Goal: Complete application form

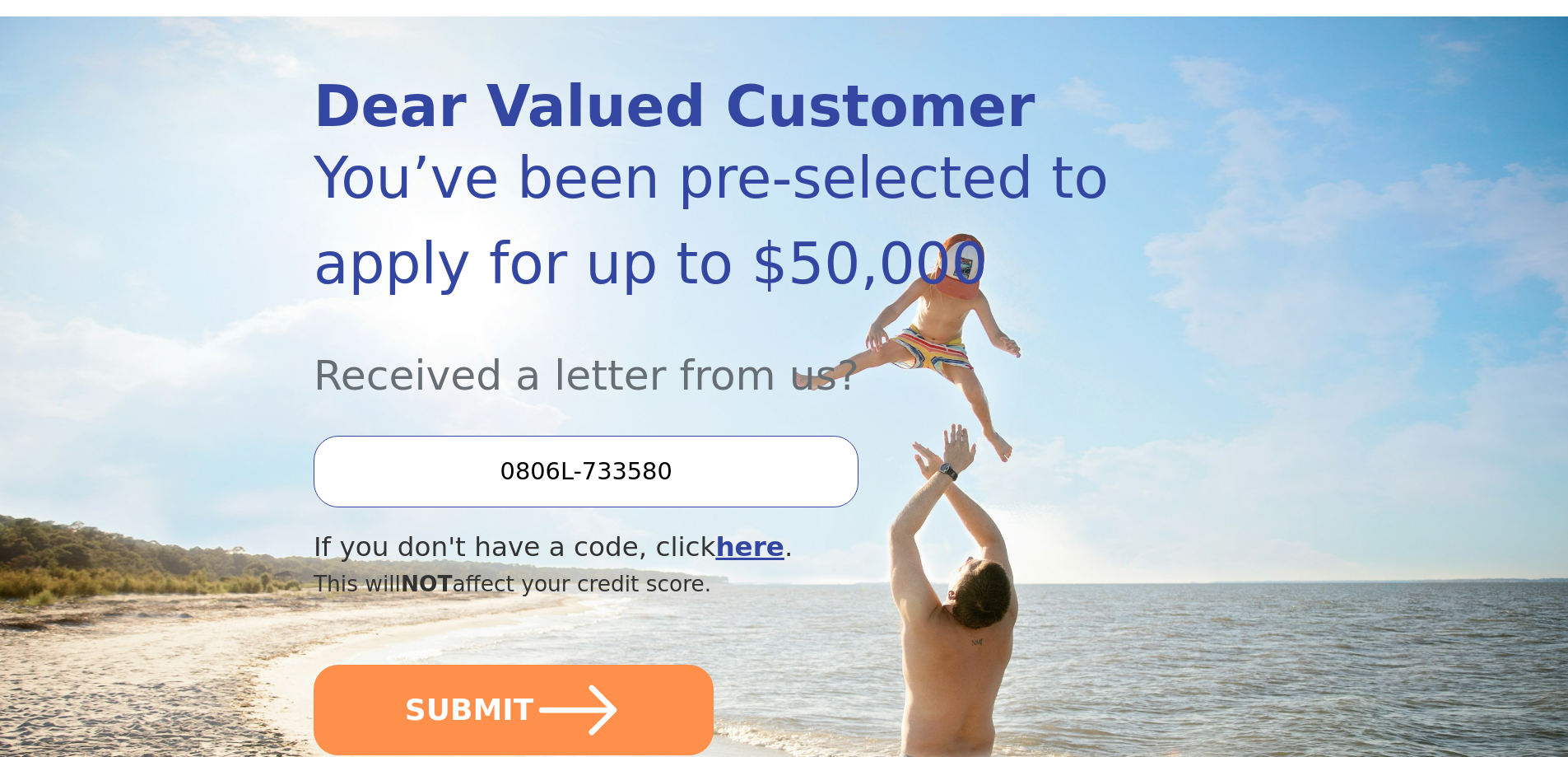
scroll to position [247, 0]
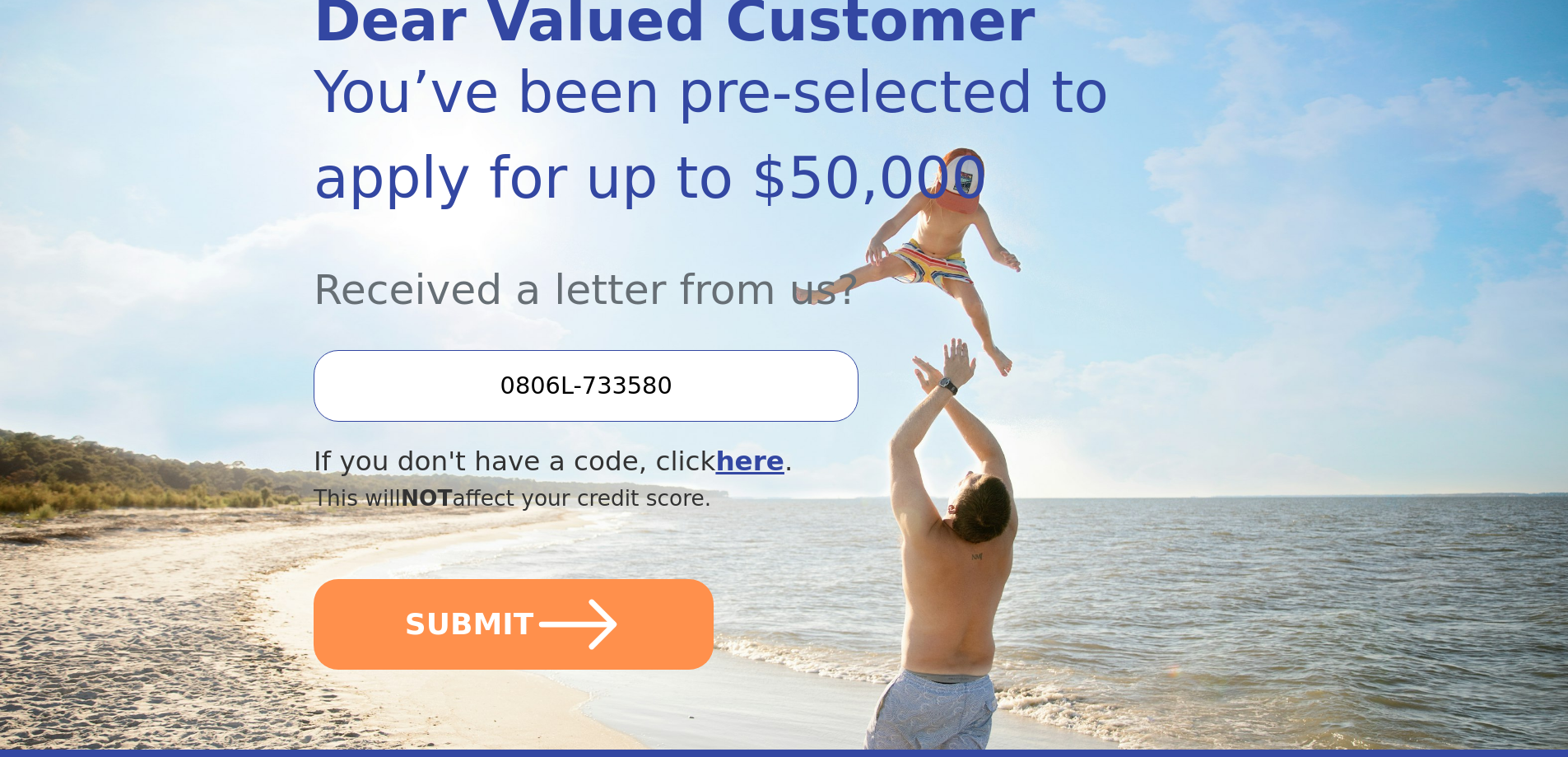
click at [497, 413] on input "0806L-733580" at bounding box center [586, 385] width 545 height 71
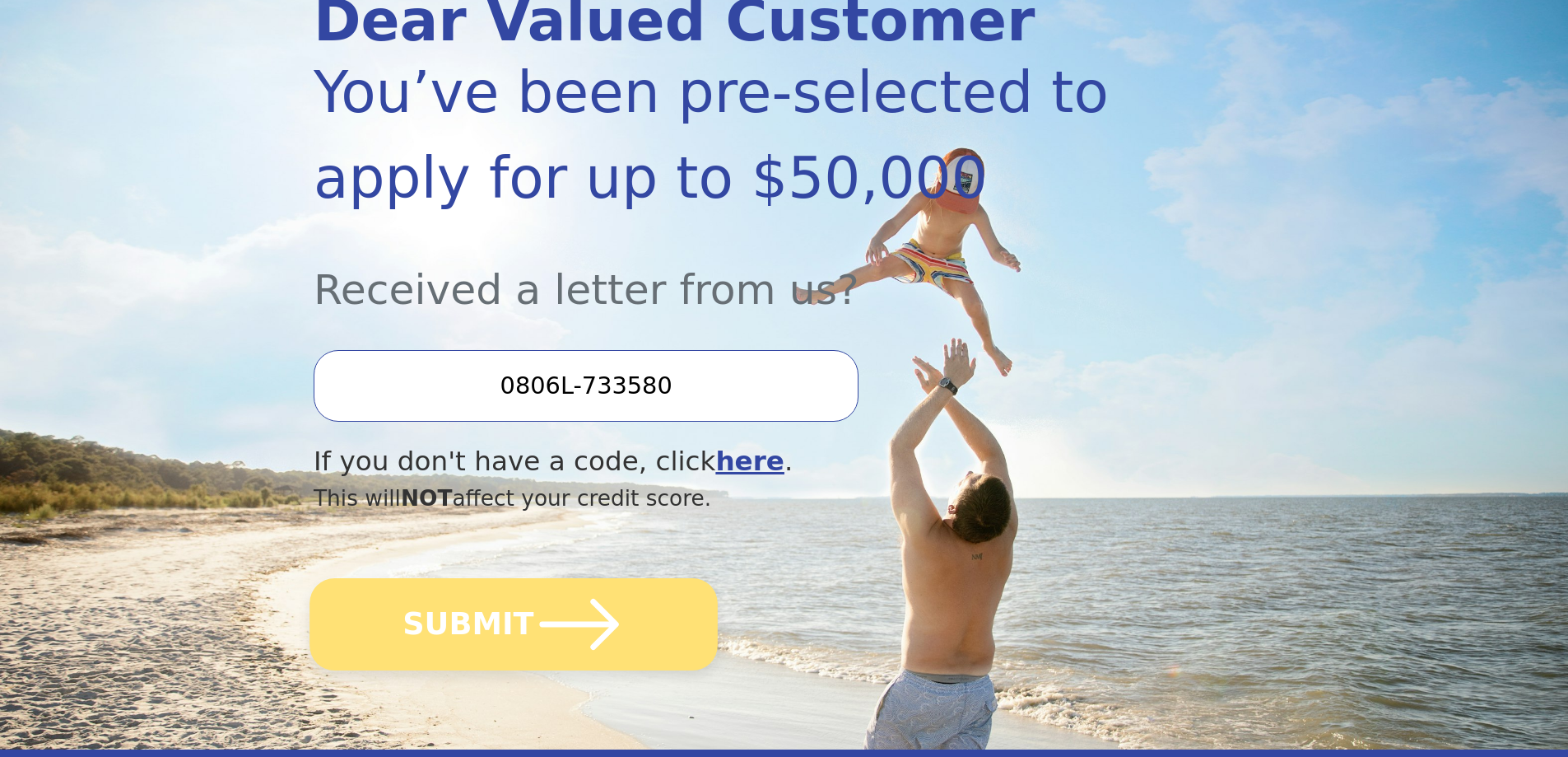
click at [468, 662] on button "SUBMIT" at bounding box center [513, 624] width 408 height 92
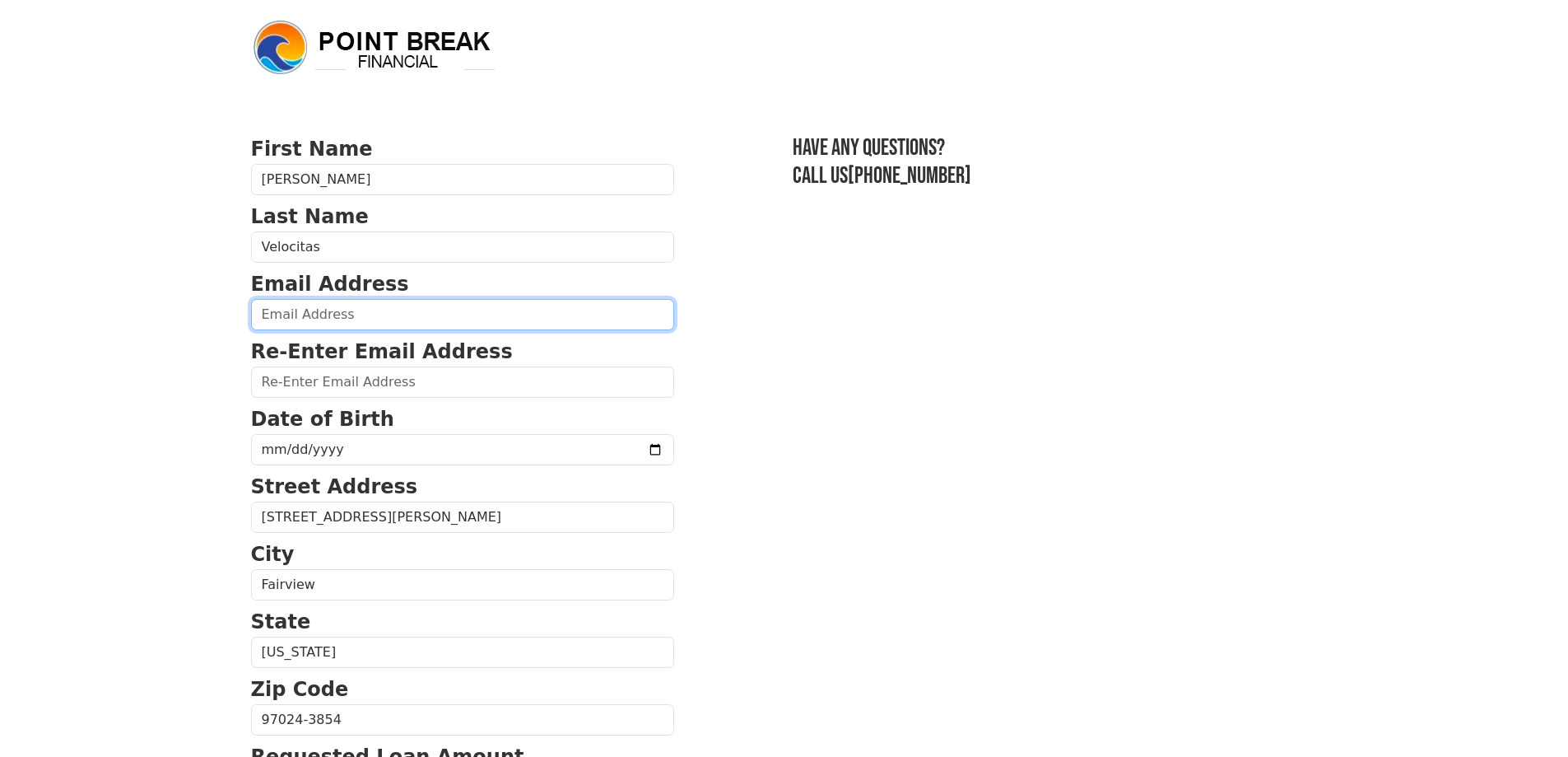
click at [360, 311] on input "email" at bounding box center [463, 314] width 423 height 32
type input "[EMAIL_ADDRESS][DOMAIN_NAME]"
type input "(503) 577-2811"
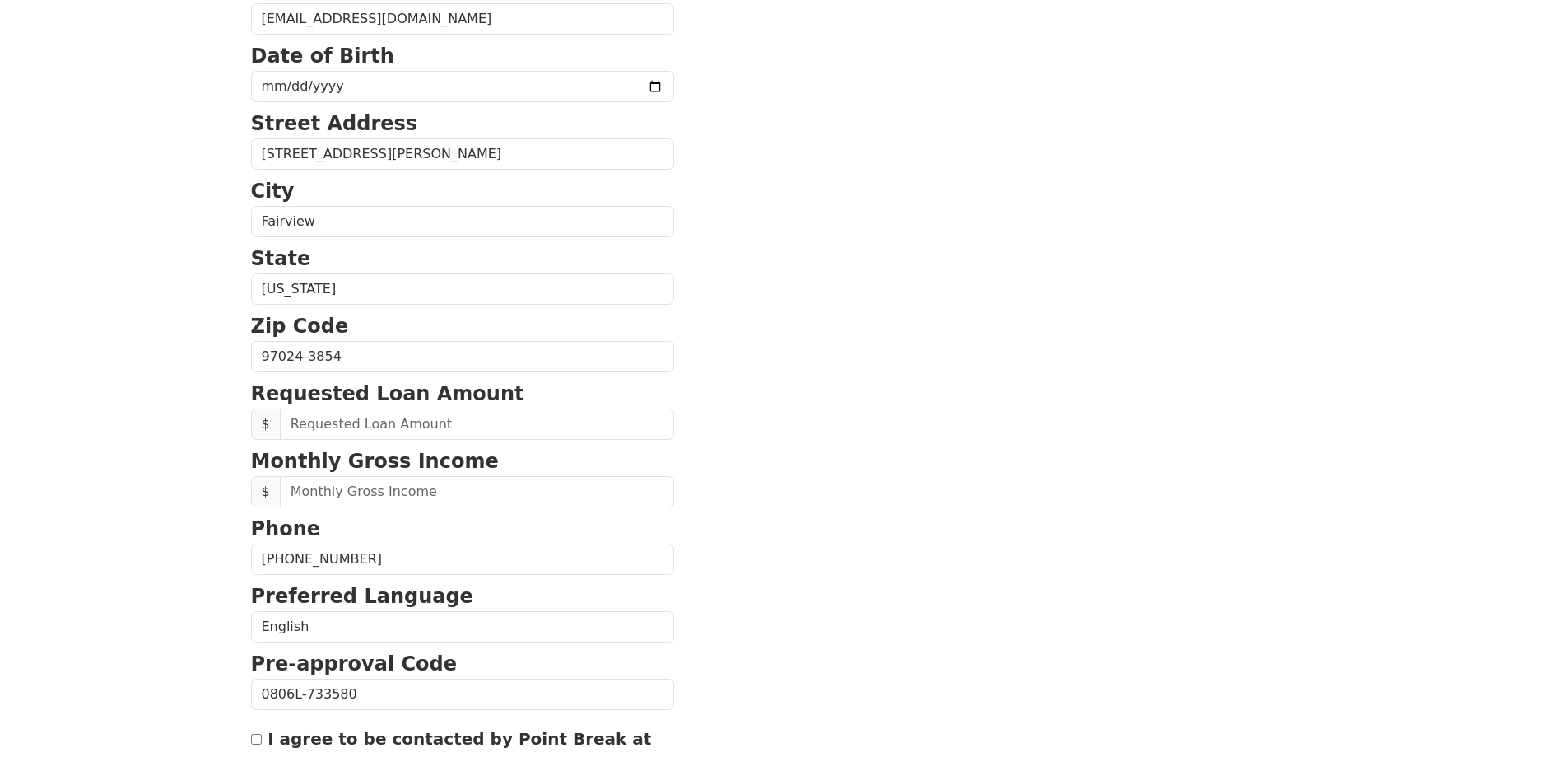
scroll to position [297, 0]
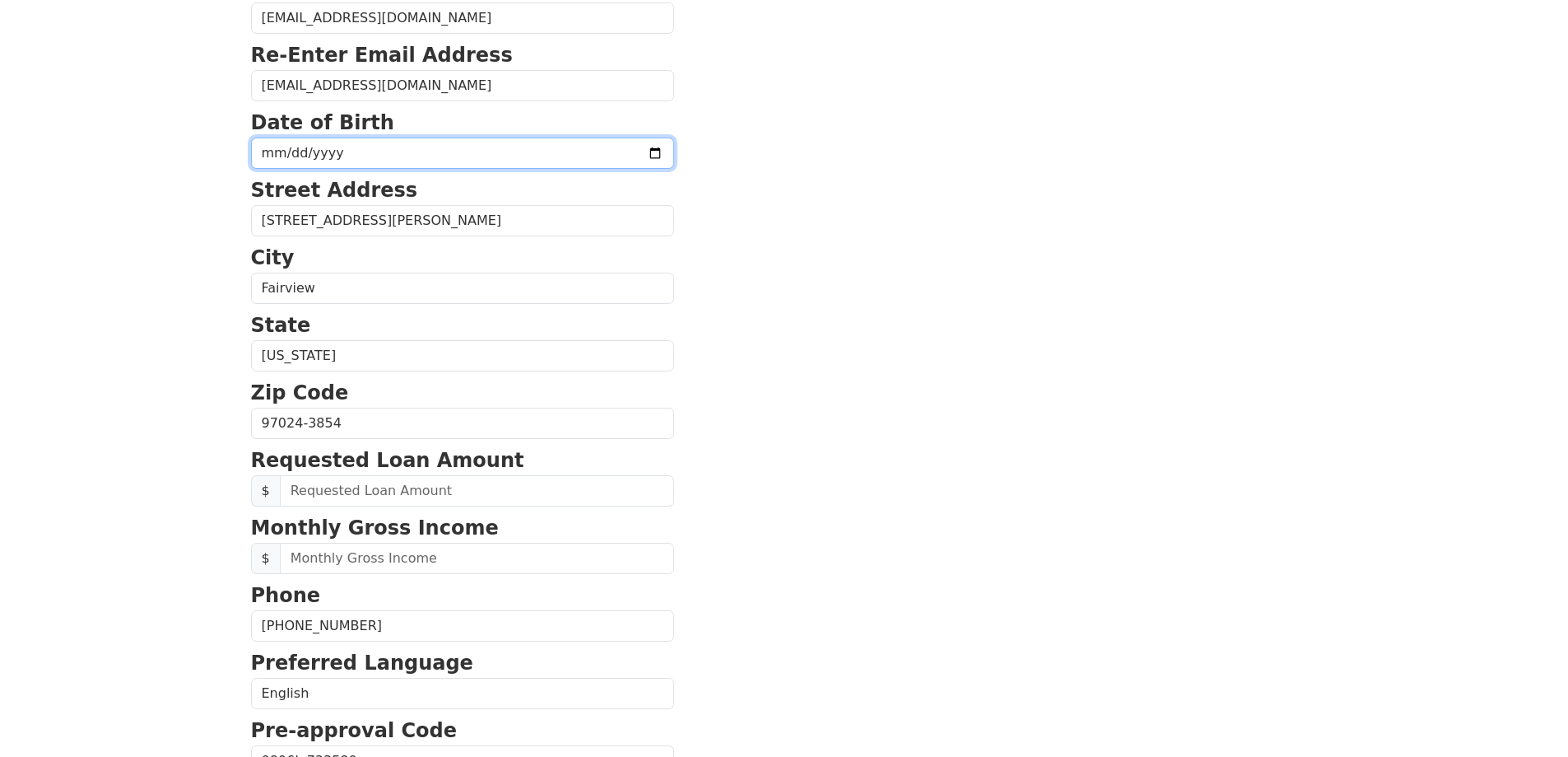
click at [270, 163] on input "date" at bounding box center [463, 153] width 423 height 32
type input "1981-01-09"
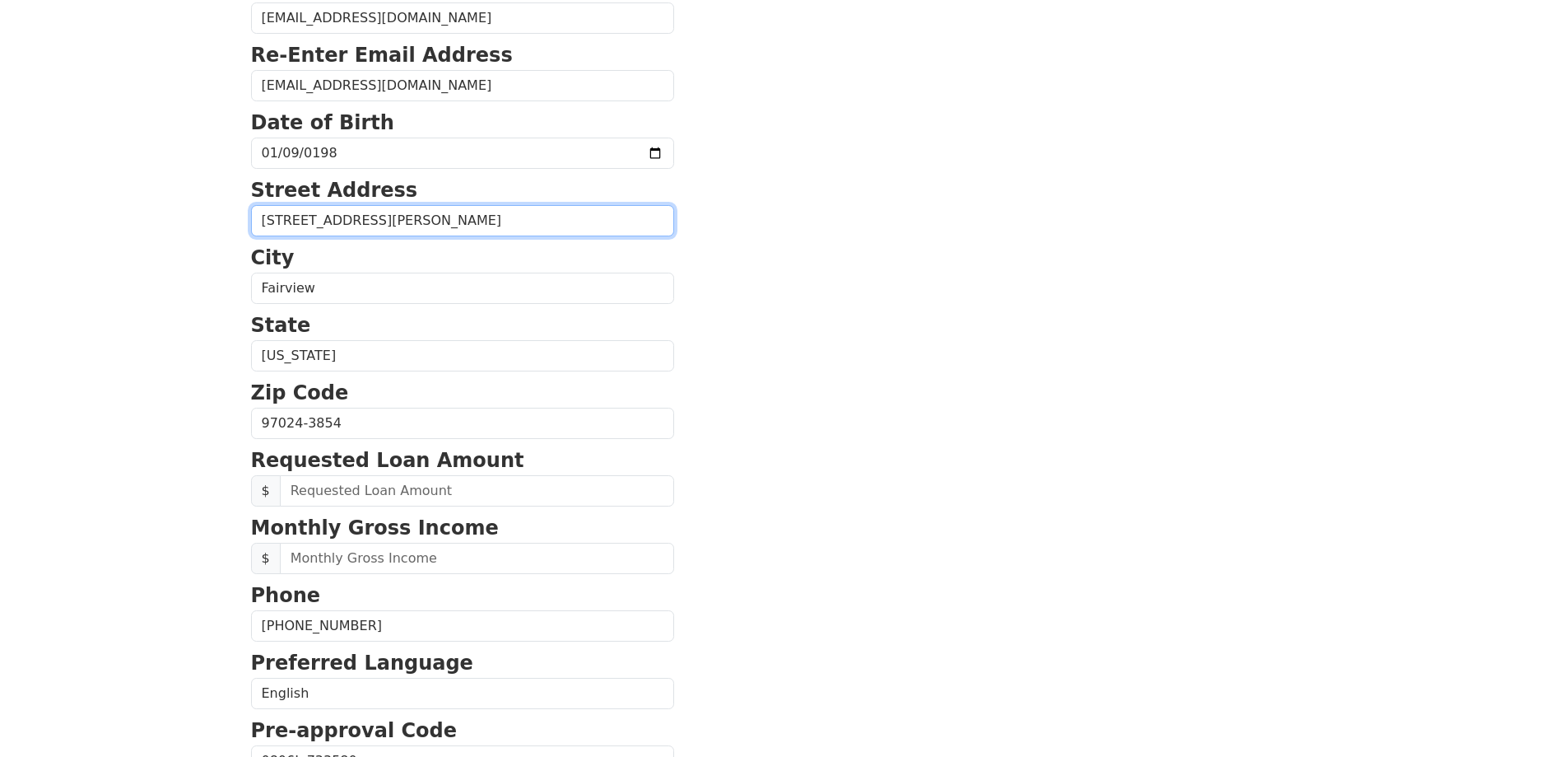
click at [444, 226] on input "20699 NE Glisan St Apt 363" at bounding box center [463, 221] width 423 height 32
drag, startPoint x: 444, startPoint y: 226, endPoint x: 150, endPoint y: 228, distance: 294.0
click at [150, 228] on body "First Name Jennifer Last Name Velocitas Email Address nightdust1@gmail.com Re-E…" at bounding box center [784, 81] width 1568 height 757
type input "112 SE 94th Ave"
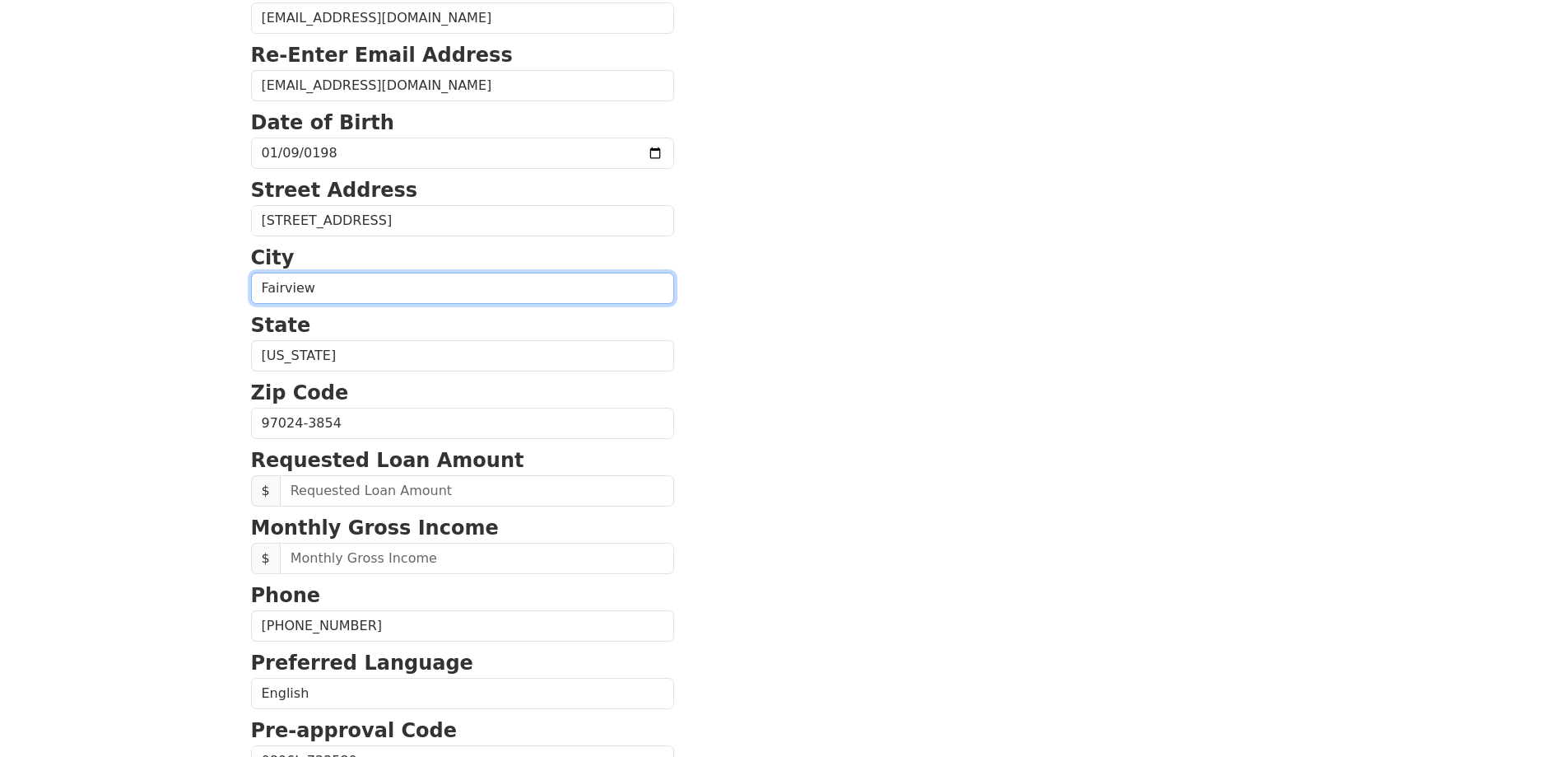
click at [375, 300] on input "Fairview" at bounding box center [463, 288] width 423 height 32
type input "Portland"
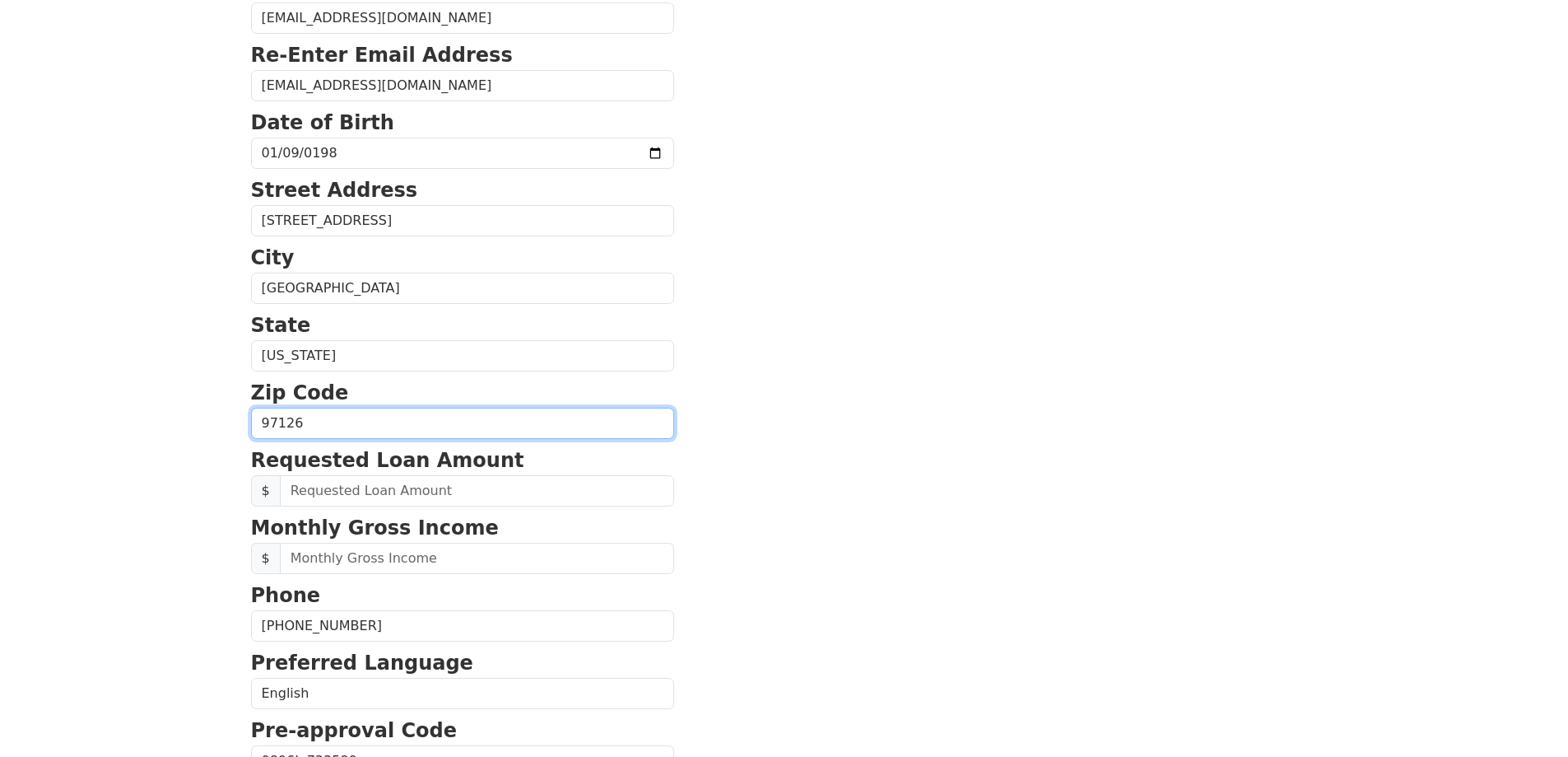
type input "97126"
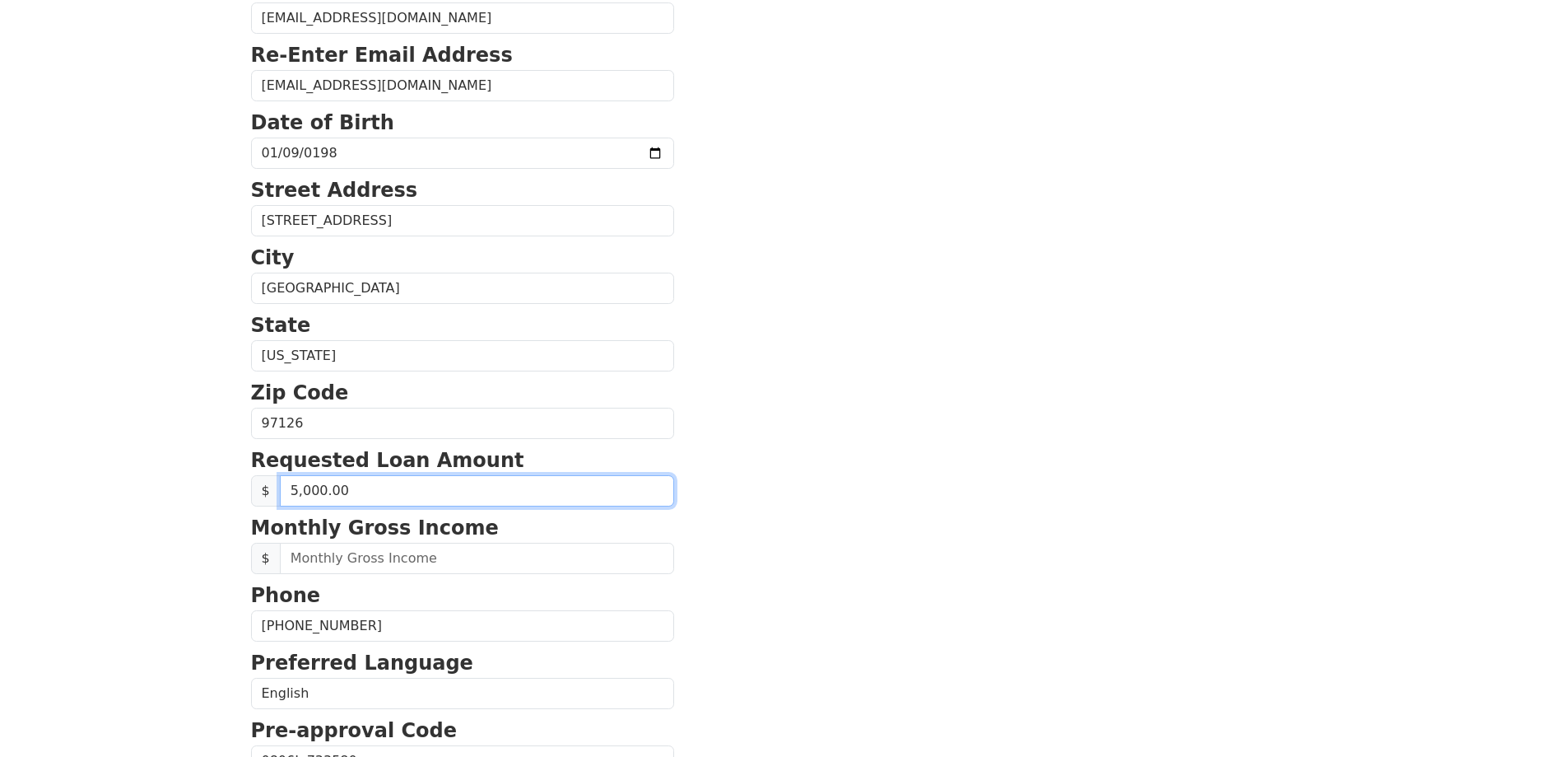
type input "50,000.00"
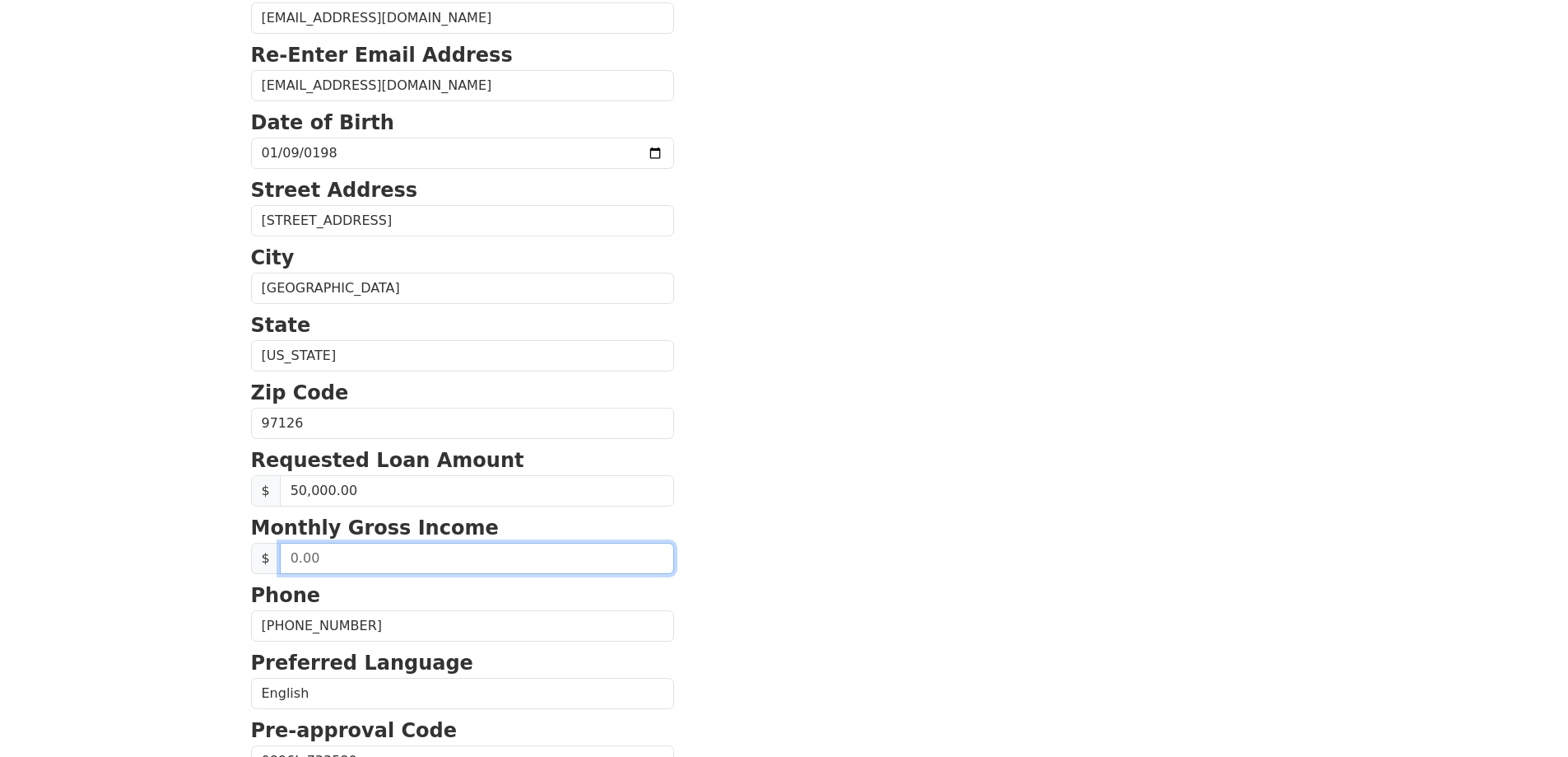
click at [346, 565] on input "text" at bounding box center [476, 558] width 394 height 32
click at [330, 561] on input "text" at bounding box center [476, 558] width 394 height 32
type input "9,000.00"
click at [840, 583] on section "First Name Jennifer Last Name Velocitas Email Address nightdust1@gmail.com Re-E…" at bounding box center [785, 424] width 1067 height 1174
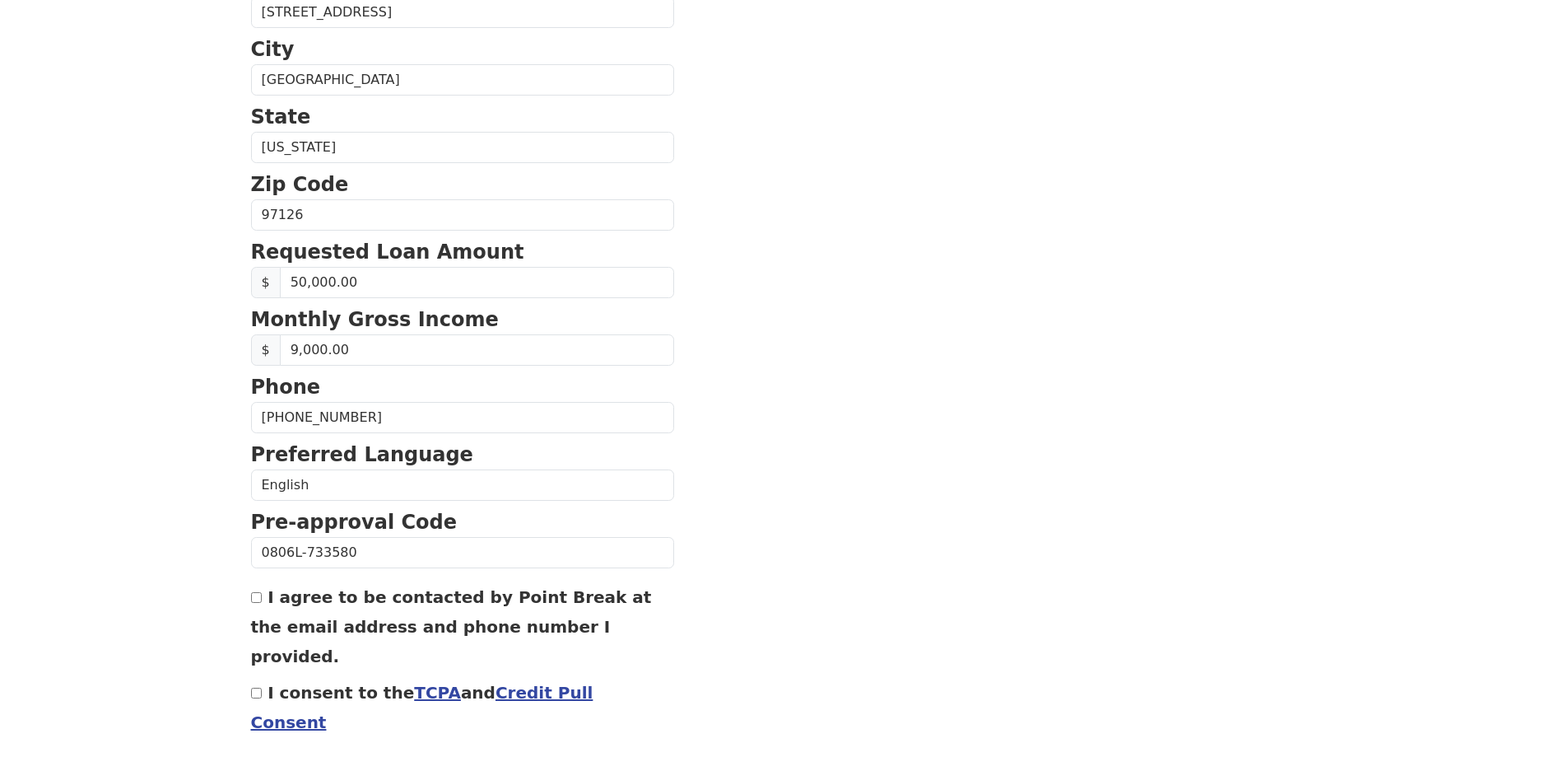
scroll to position [554, 0]
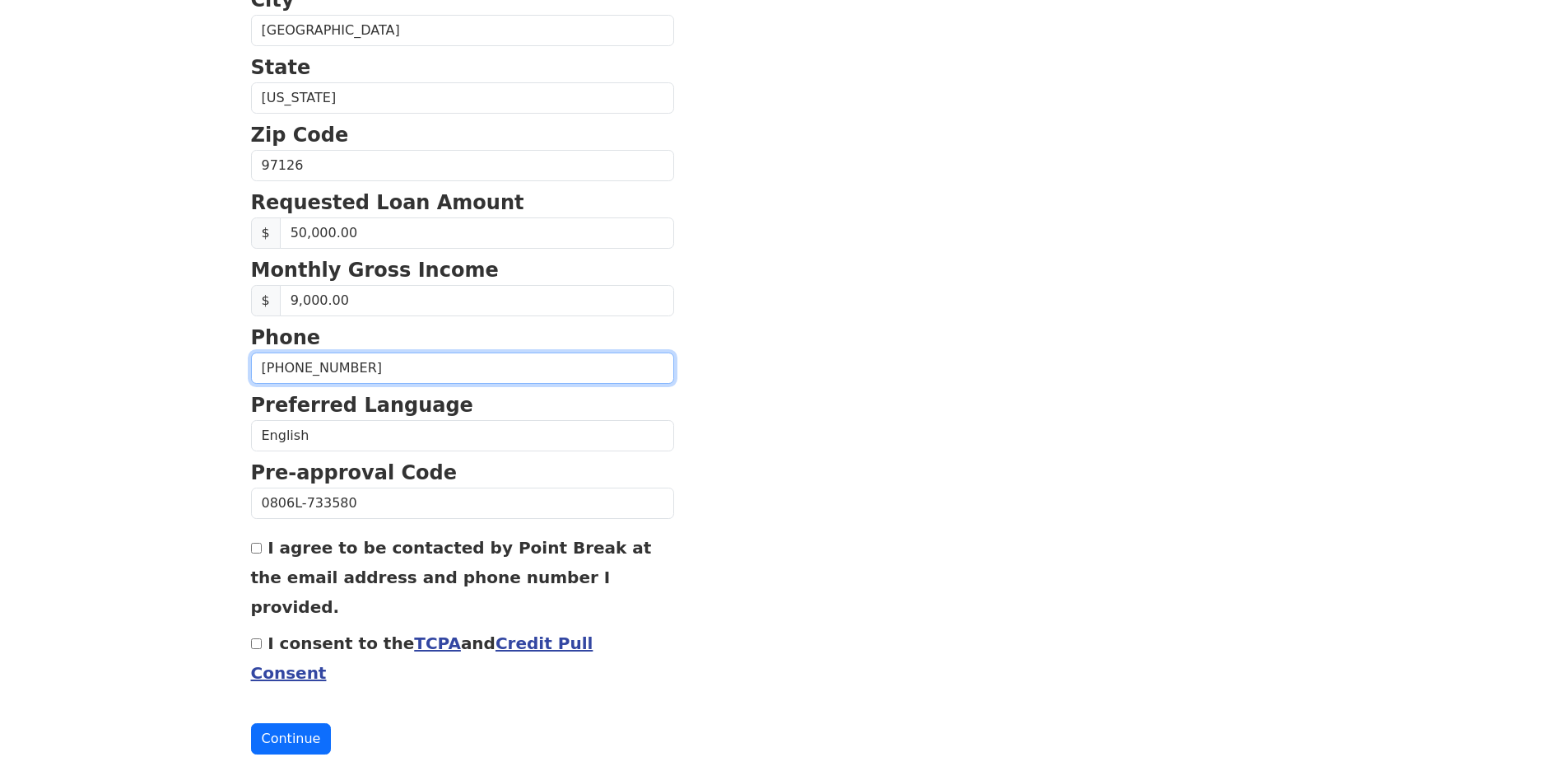
drag, startPoint x: 363, startPoint y: 364, endPoint x: 99, endPoint y: 363, distance: 264.0
type input "(999) 999-9999"
click at [255, 546] on input "I agree to be contacted by Point Break at the email address and phone number I …" at bounding box center [256, 547] width 11 height 11
checkbox input "true"
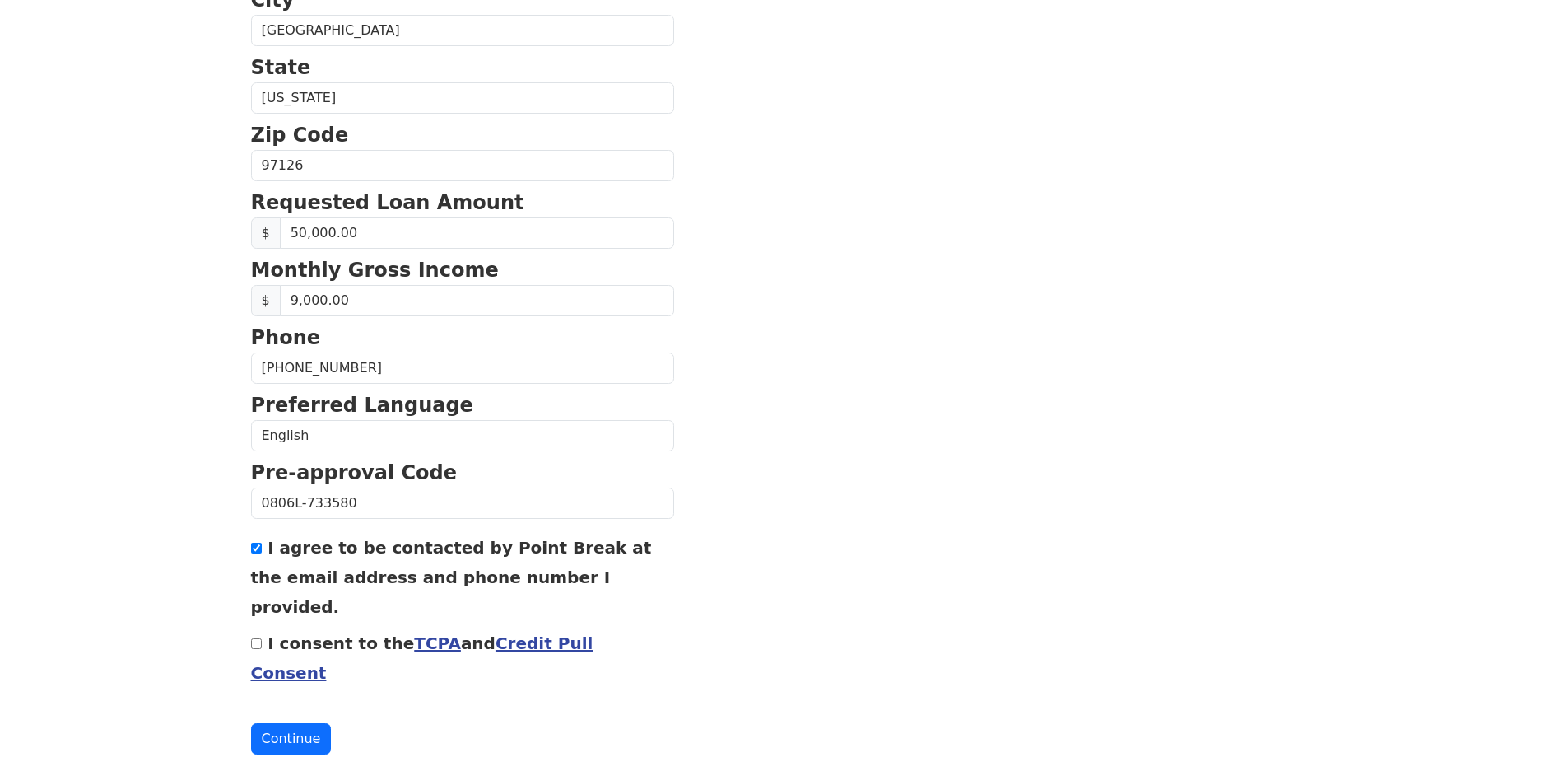
click at [258, 628] on div "I consent to the TCPA and Credit Pull Consent" at bounding box center [463, 657] width 423 height 59
click at [253, 638] on input "I consent to the TCPA and Credit Pull Consent" at bounding box center [256, 643] width 11 height 11
checkbox input "true"
click at [273, 723] on button "Continue" at bounding box center [292, 738] width 80 height 32
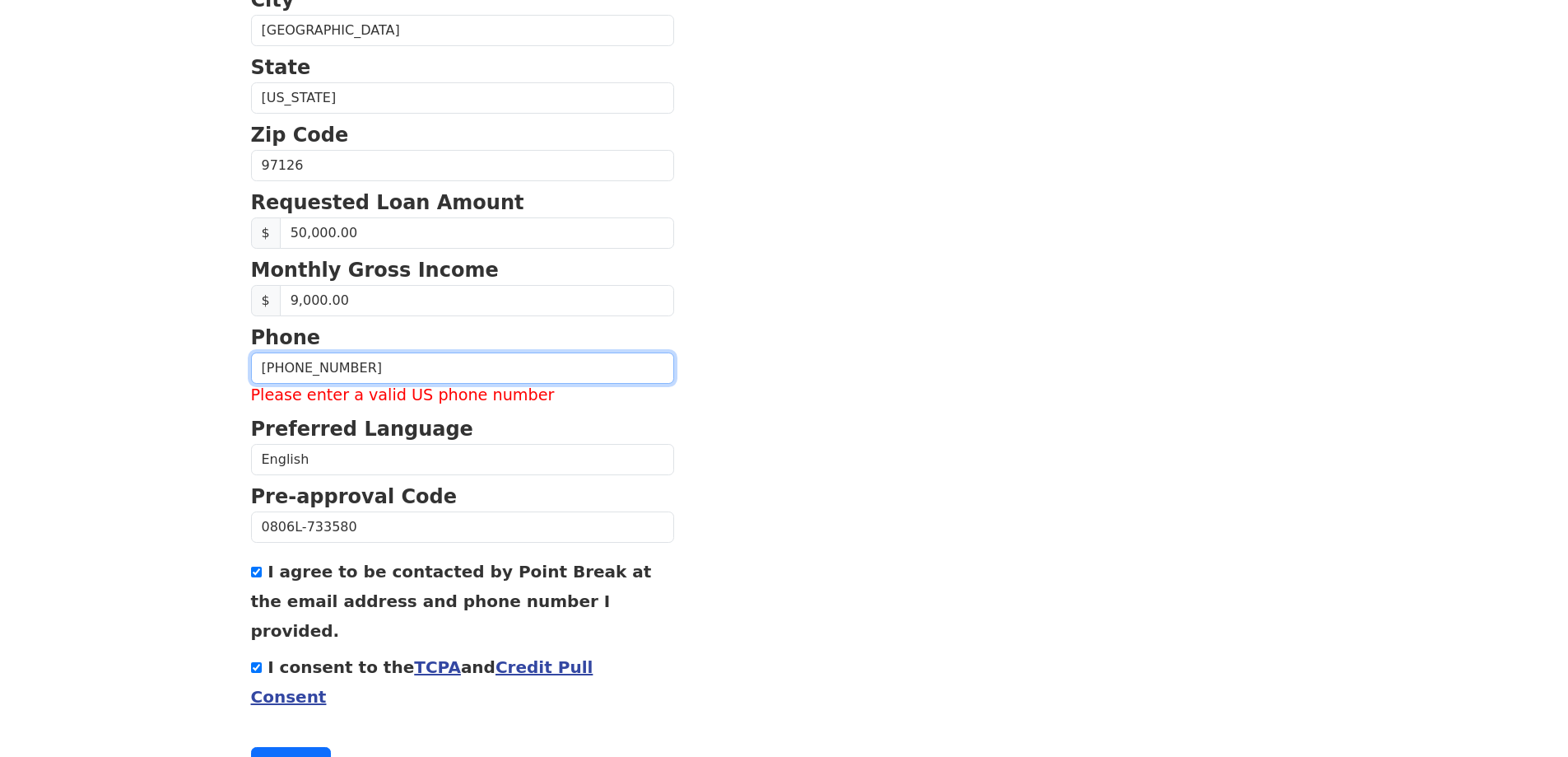
click at [273, 371] on input "(999) 999-9999" at bounding box center [463, 368] width 423 height 32
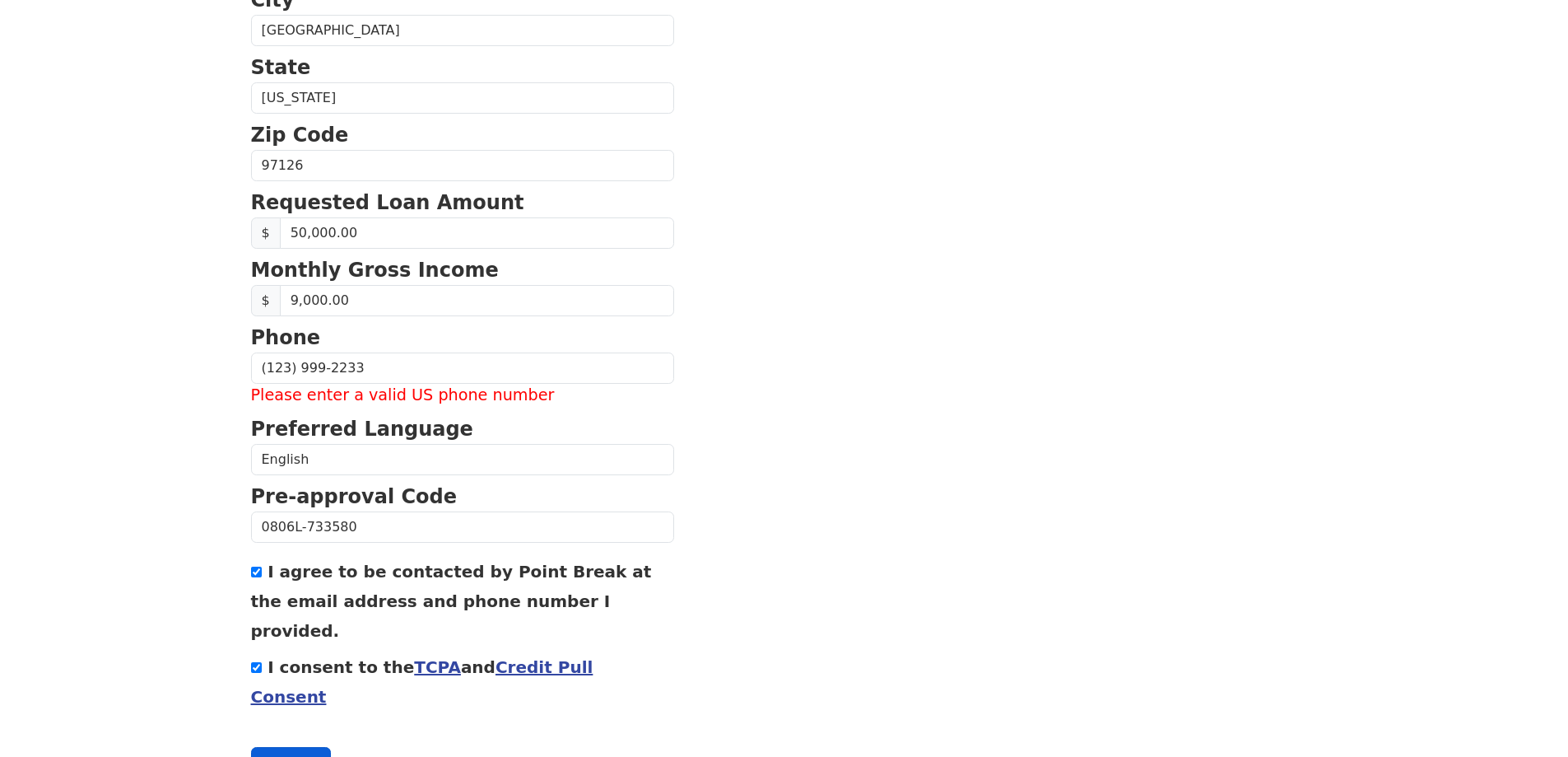
click at [281, 747] on button "Continue" at bounding box center [292, 762] width 80 height 32
click at [288, 371] on input "(123) 999-2233" at bounding box center [463, 368] width 423 height 32
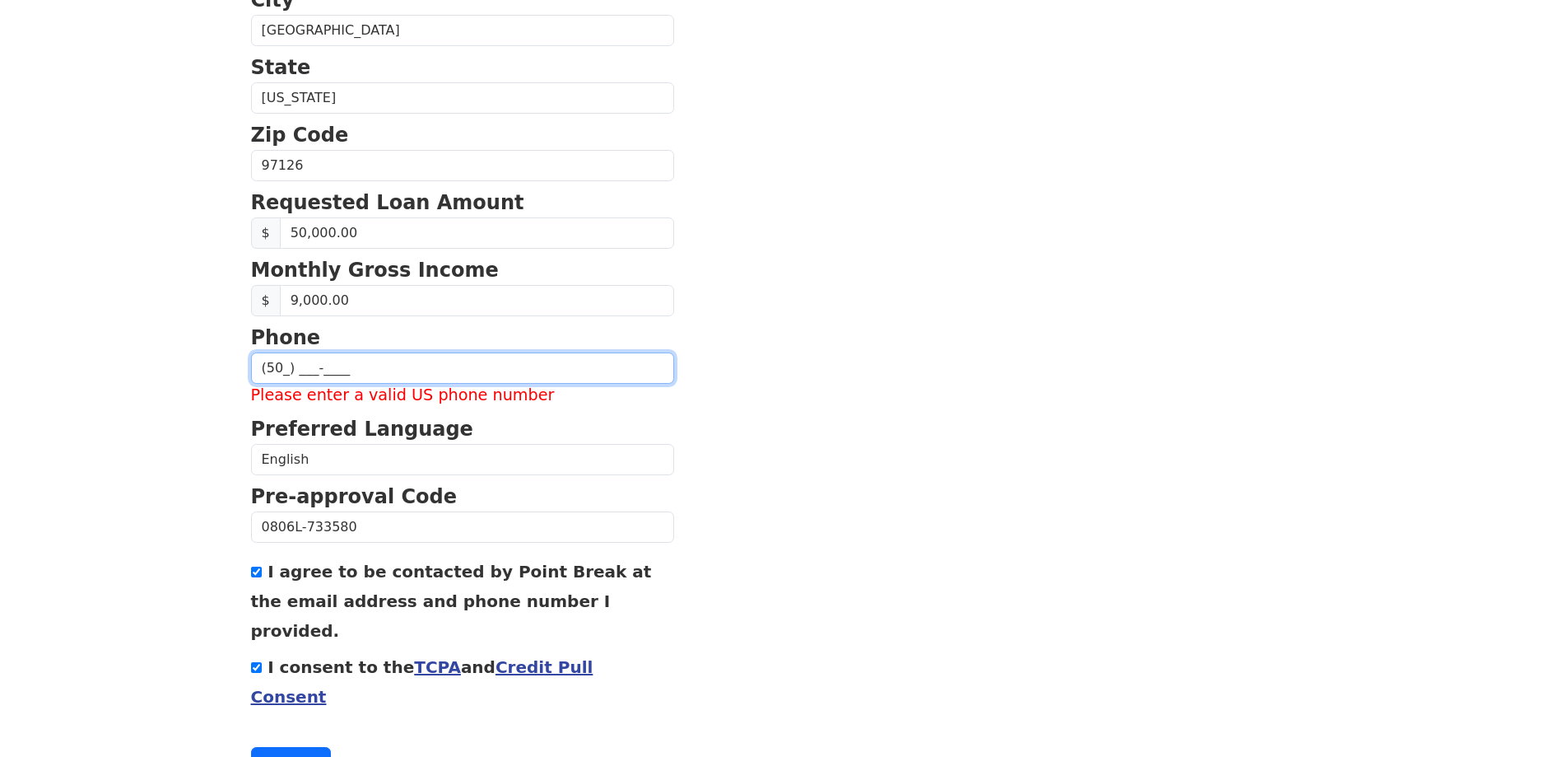
type input "(5__) ___-____"
click at [290, 747] on button "Continue" at bounding box center [292, 762] width 80 height 32
click at [359, 376] on input "(503) 123-5262" at bounding box center [463, 368] width 423 height 32
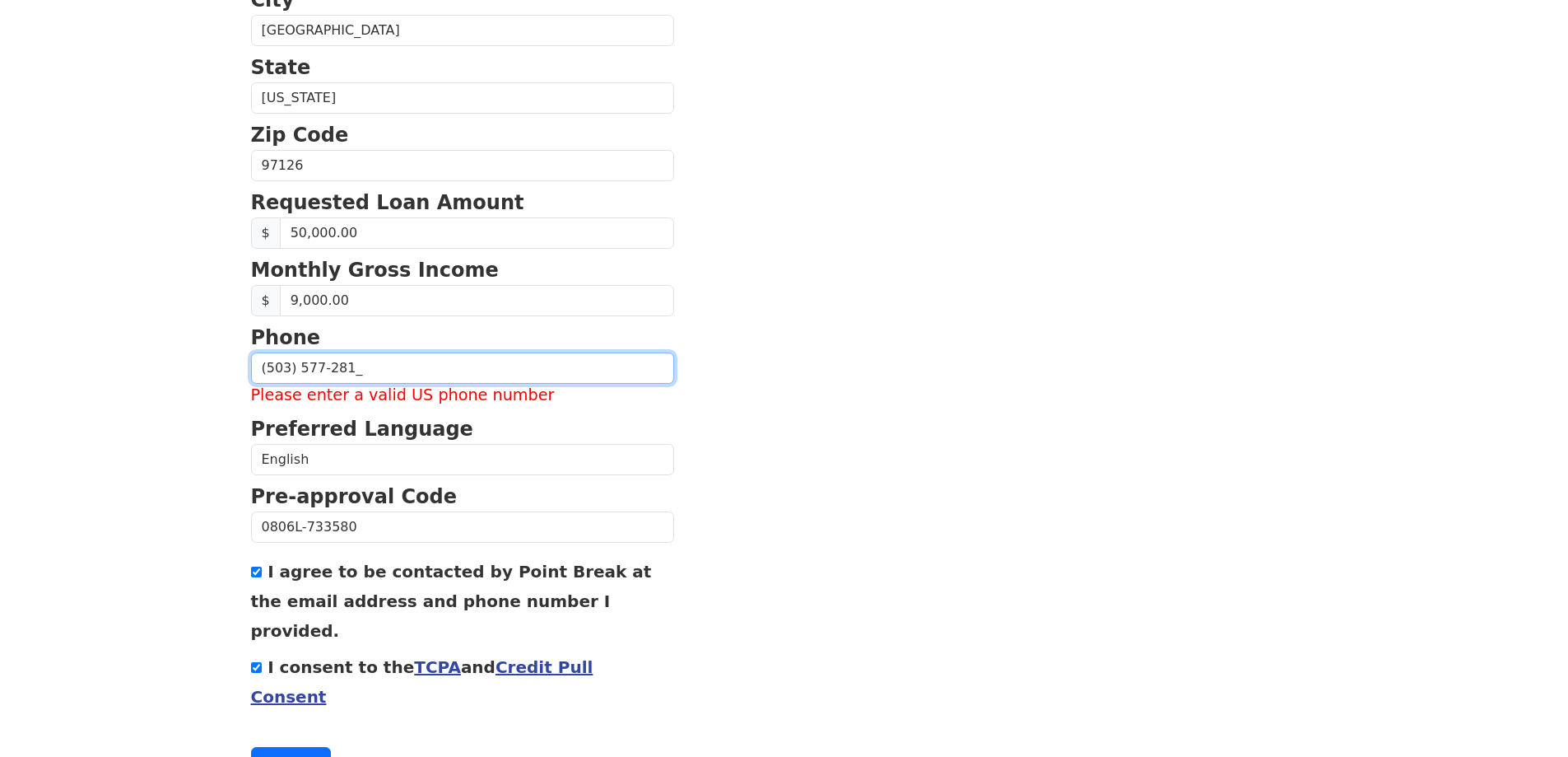
type input "(503) 577-2811"
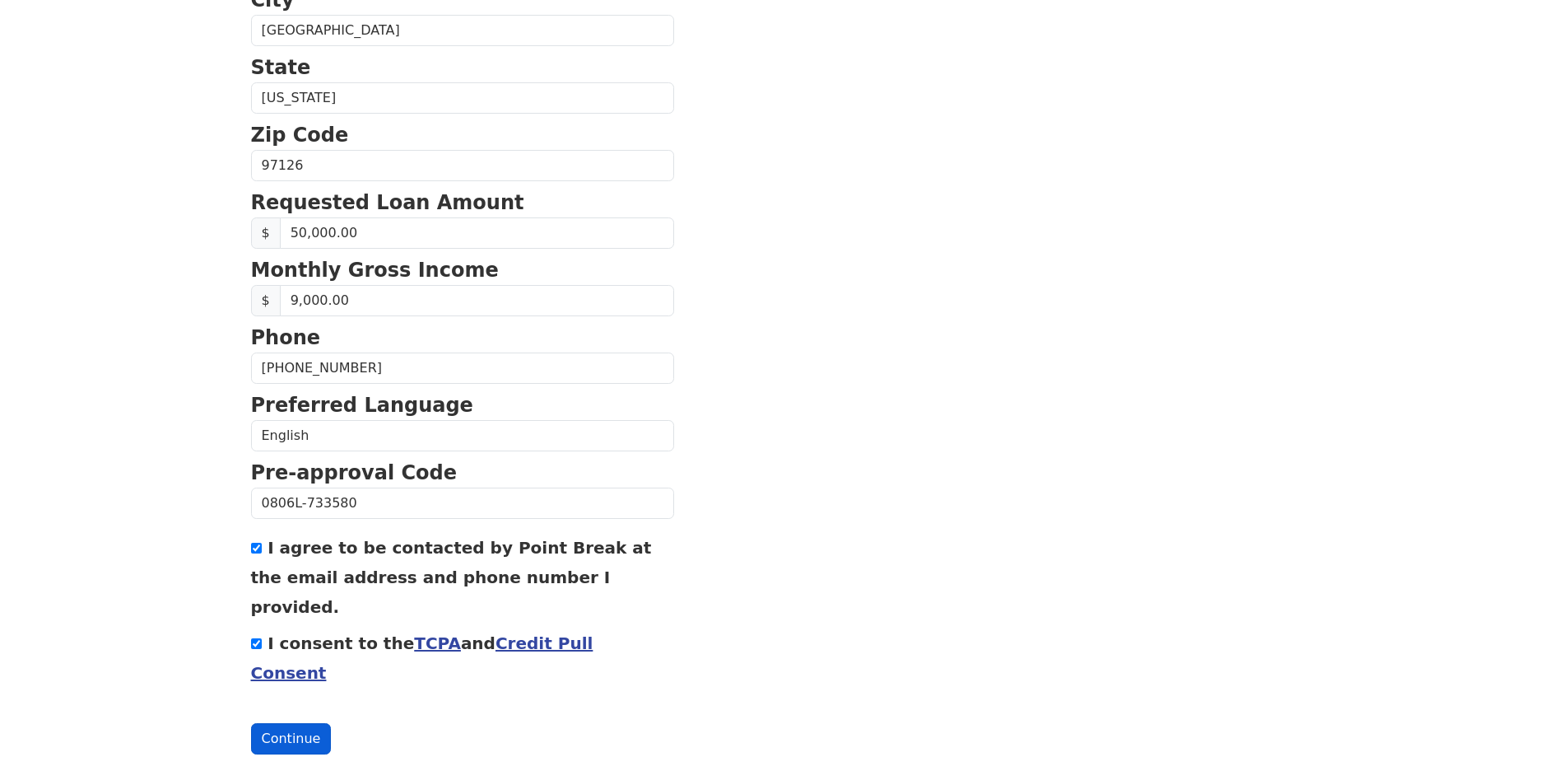
click at [280, 723] on button "Continue" at bounding box center [292, 738] width 80 height 32
